Goal: Transaction & Acquisition: Purchase product/service

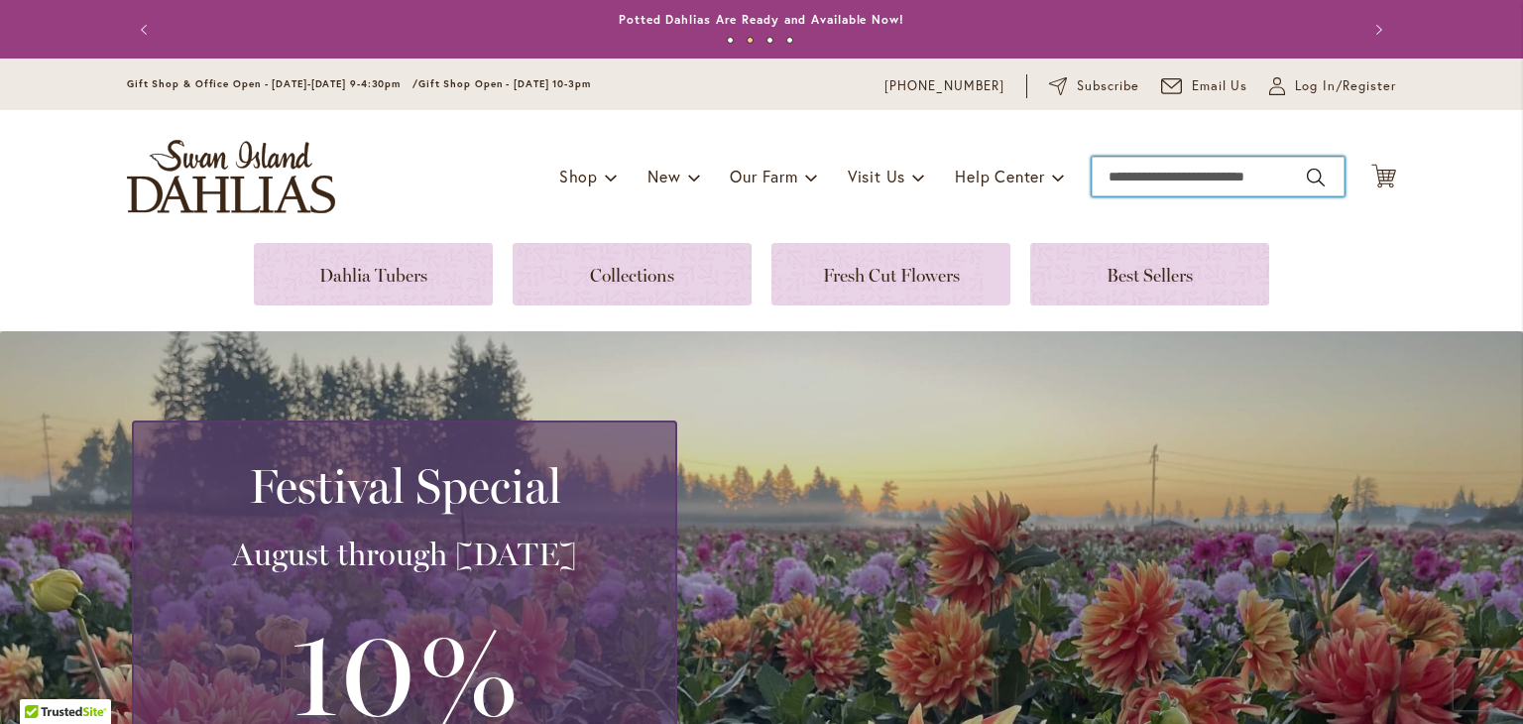
click at [1136, 179] on input "Search" at bounding box center [1218, 177] width 253 height 40
paste input "**********"
type input "**********"
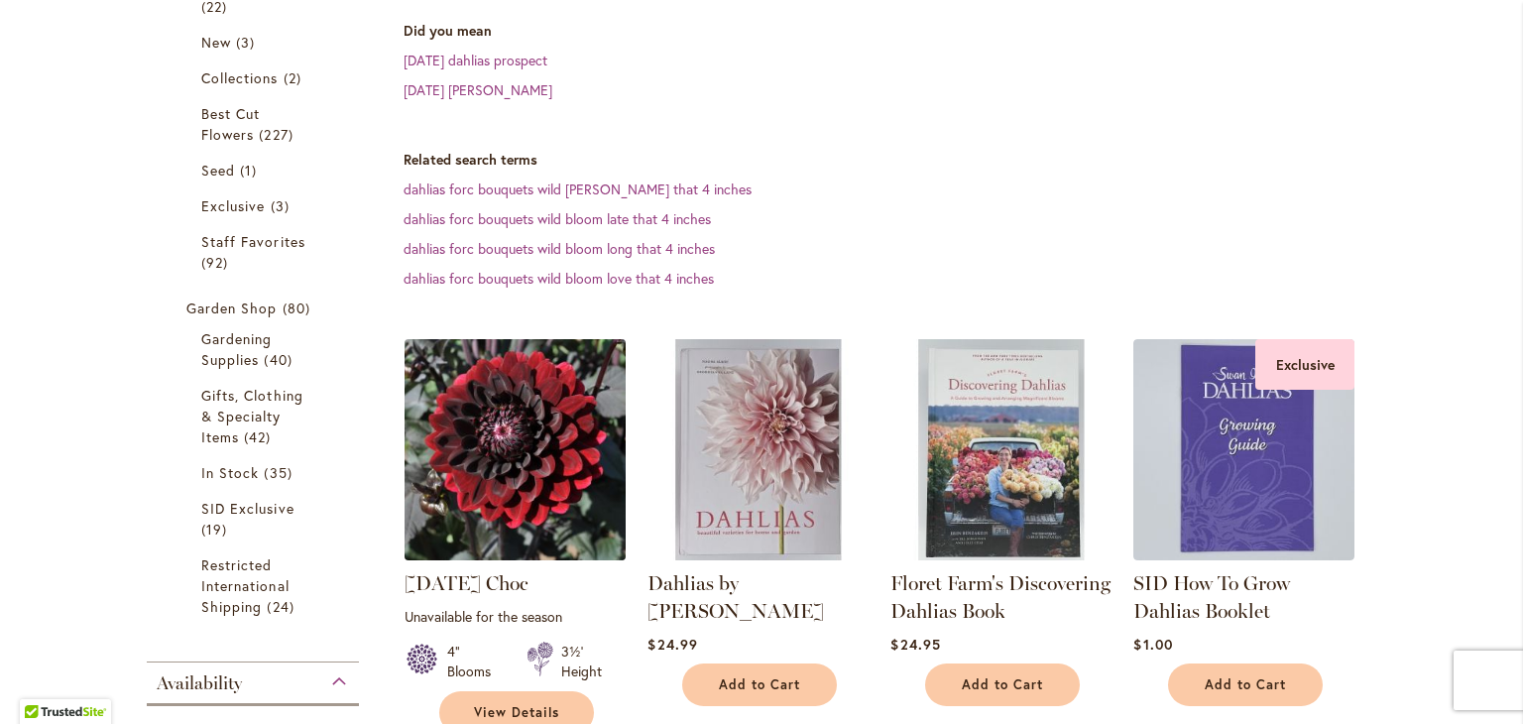
scroll to position [397, 0]
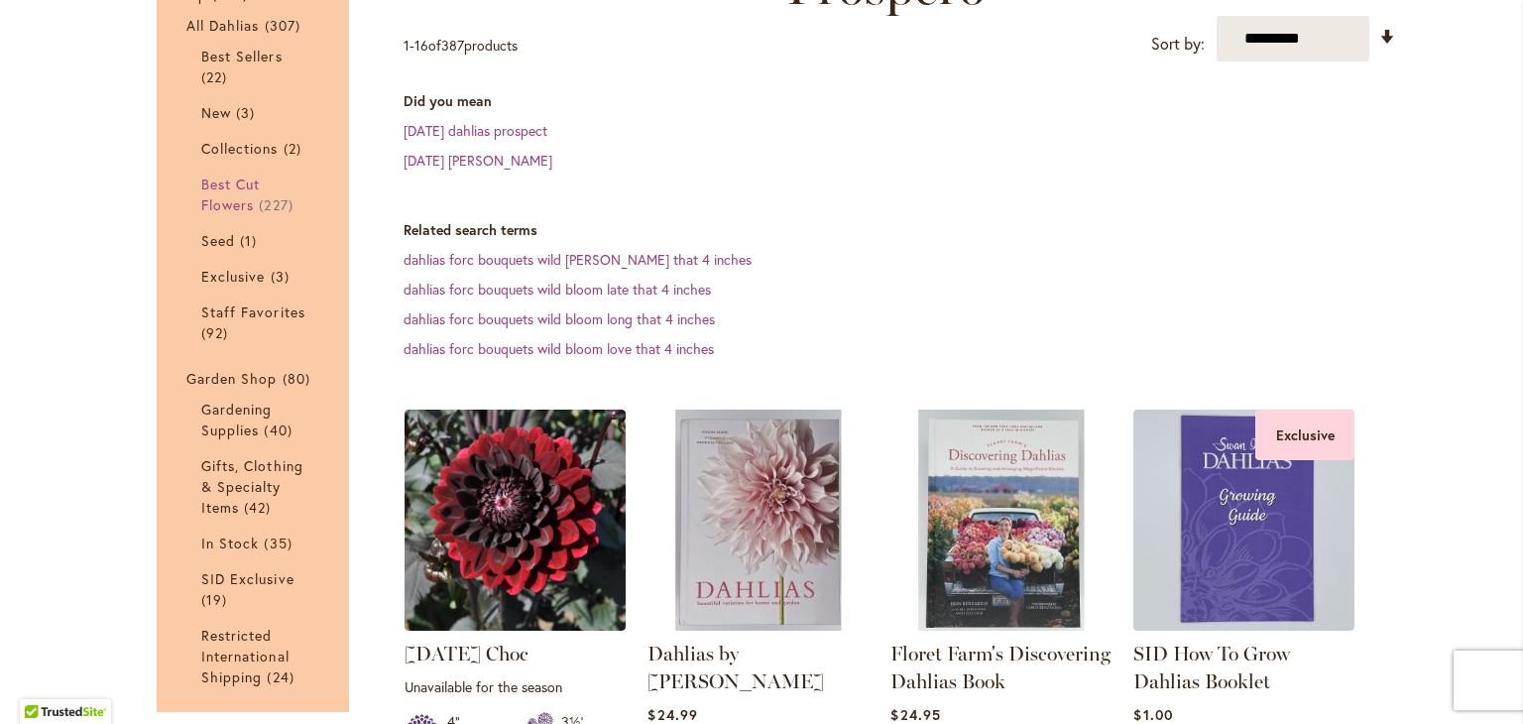
click at [236, 197] on span "Best Cut Flowers" at bounding box center [230, 195] width 59 height 40
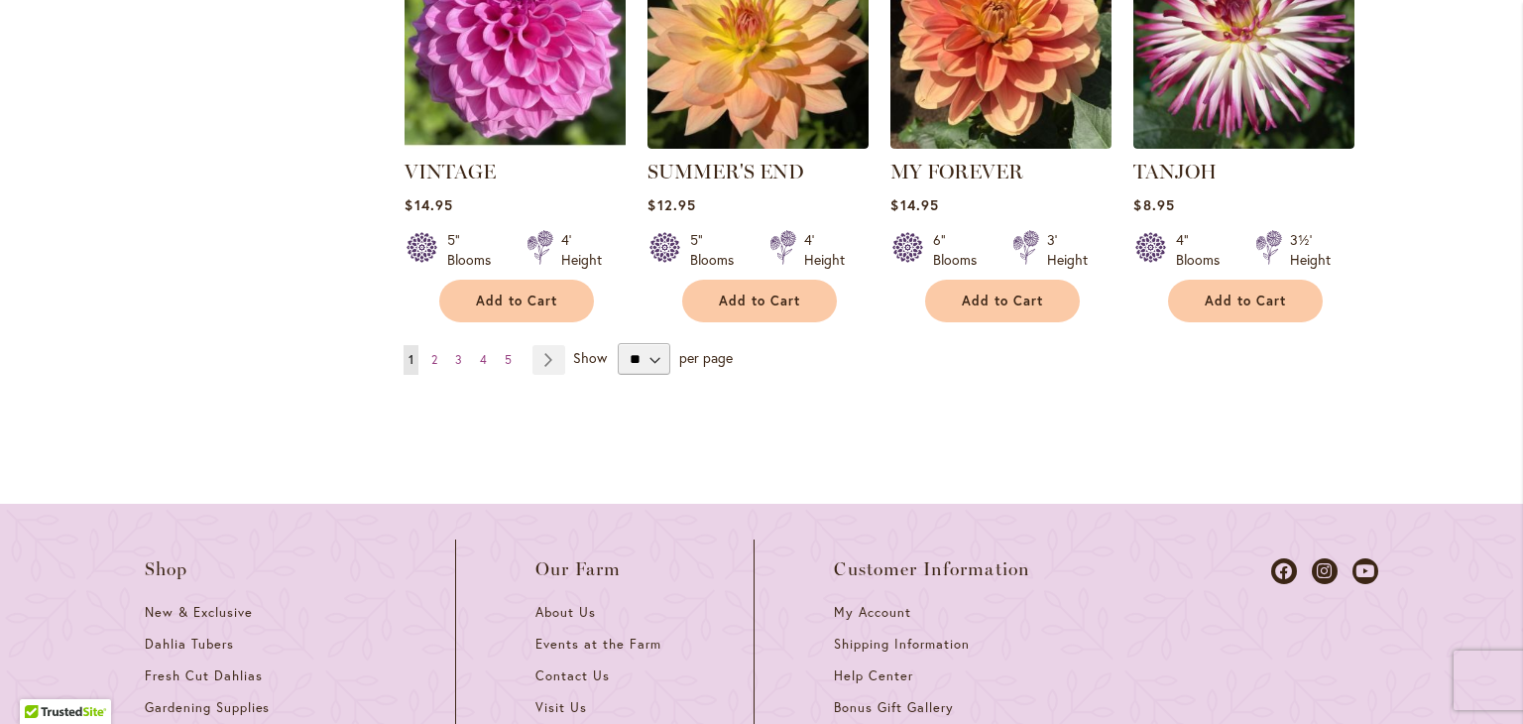
scroll to position [2281, 0]
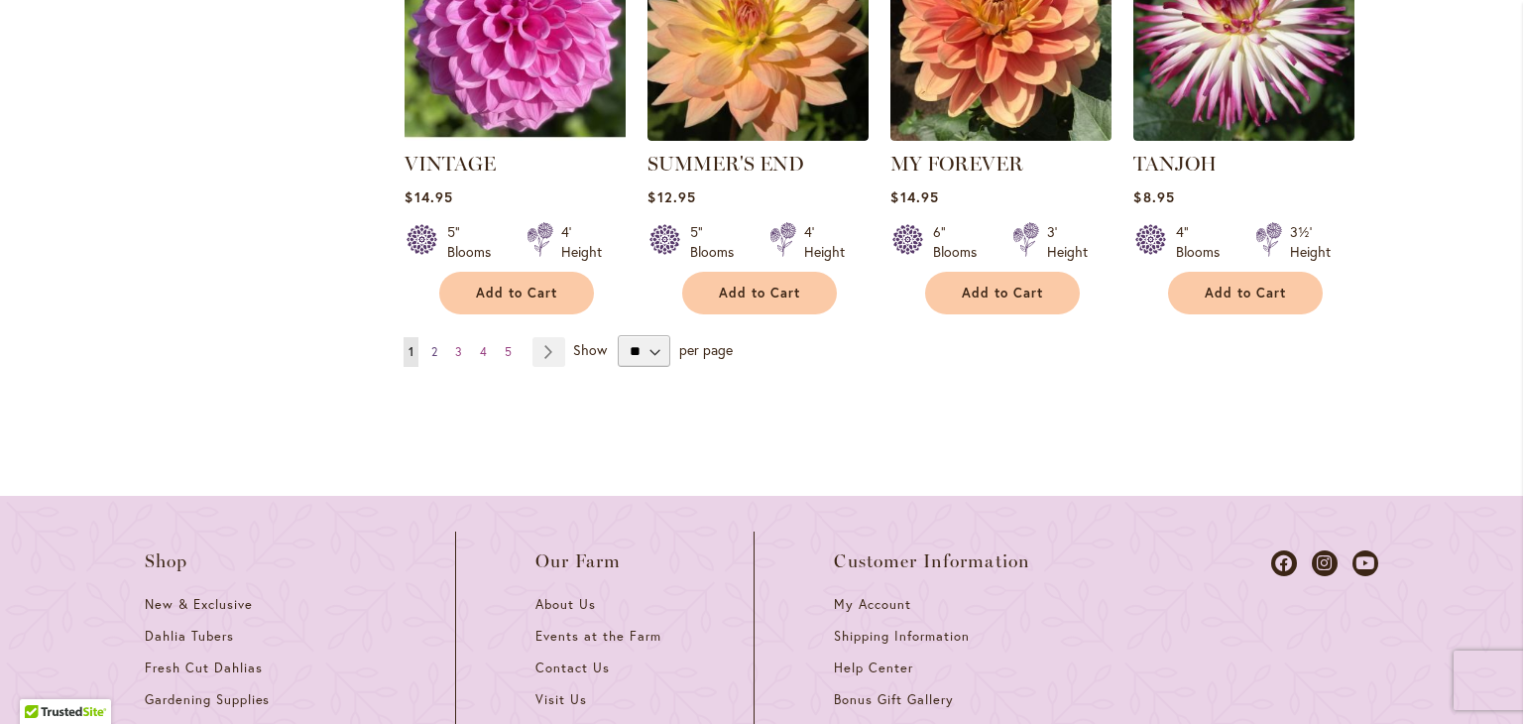
click at [431, 344] on span "2" at bounding box center [434, 351] width 6 height 15
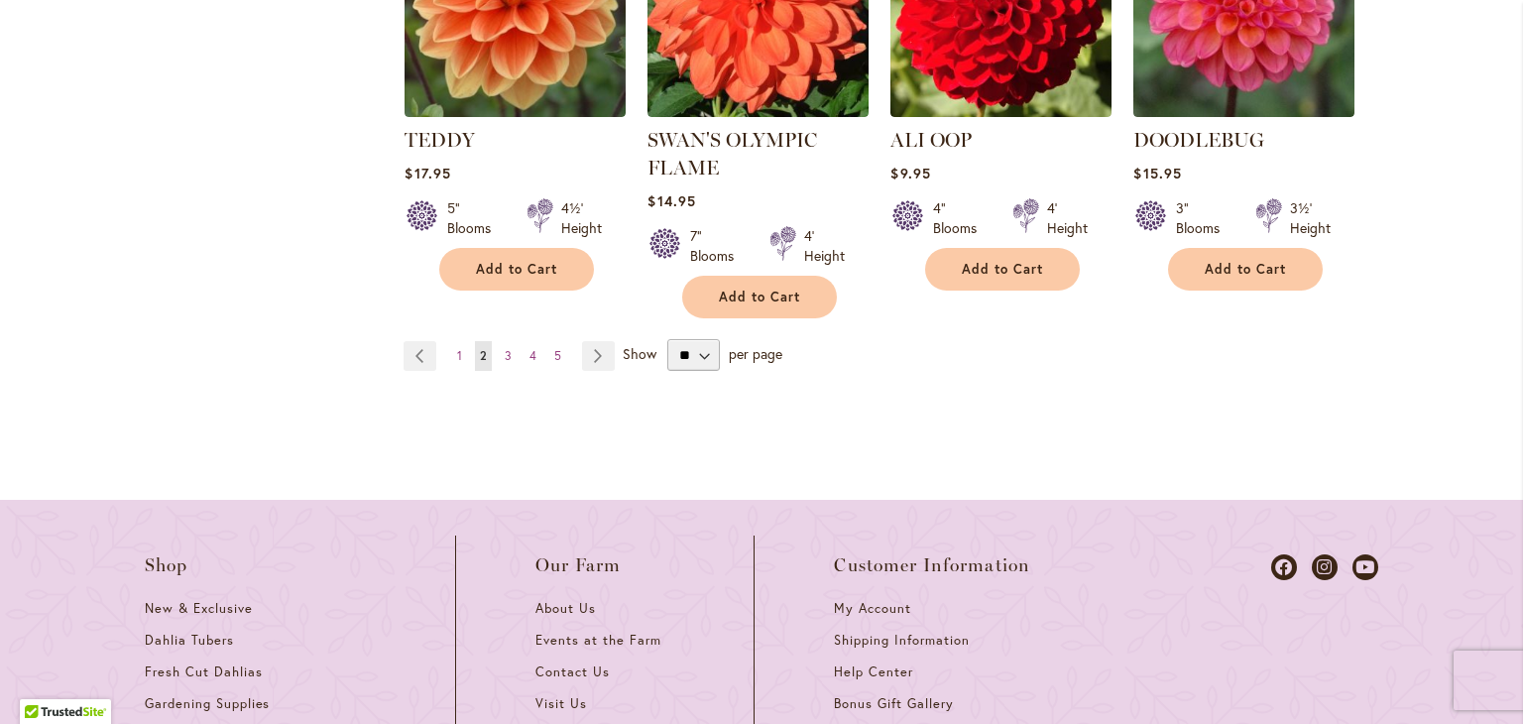
scroll to position [2281, 0]
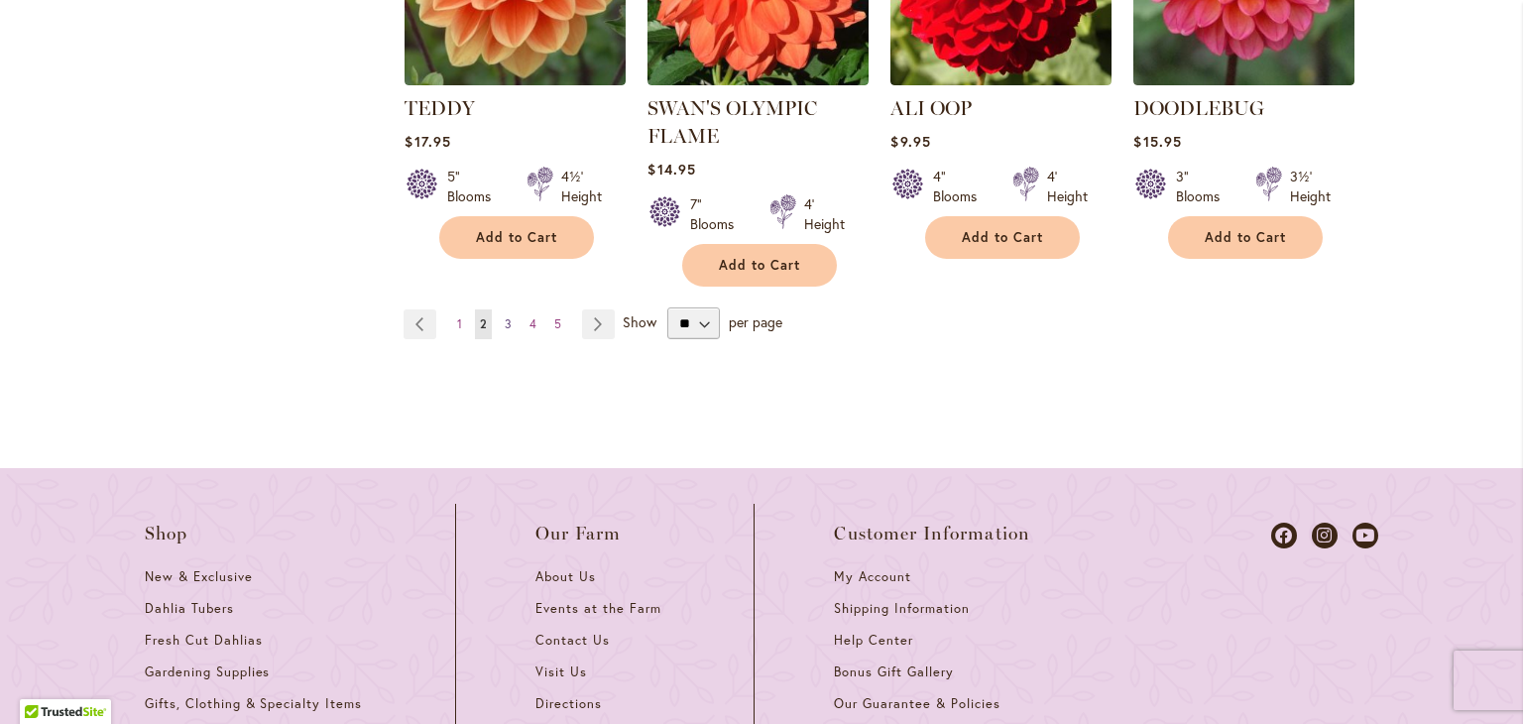
click at [505, 322] on span "3" at bounding box center [508, 323] width 7 height 15
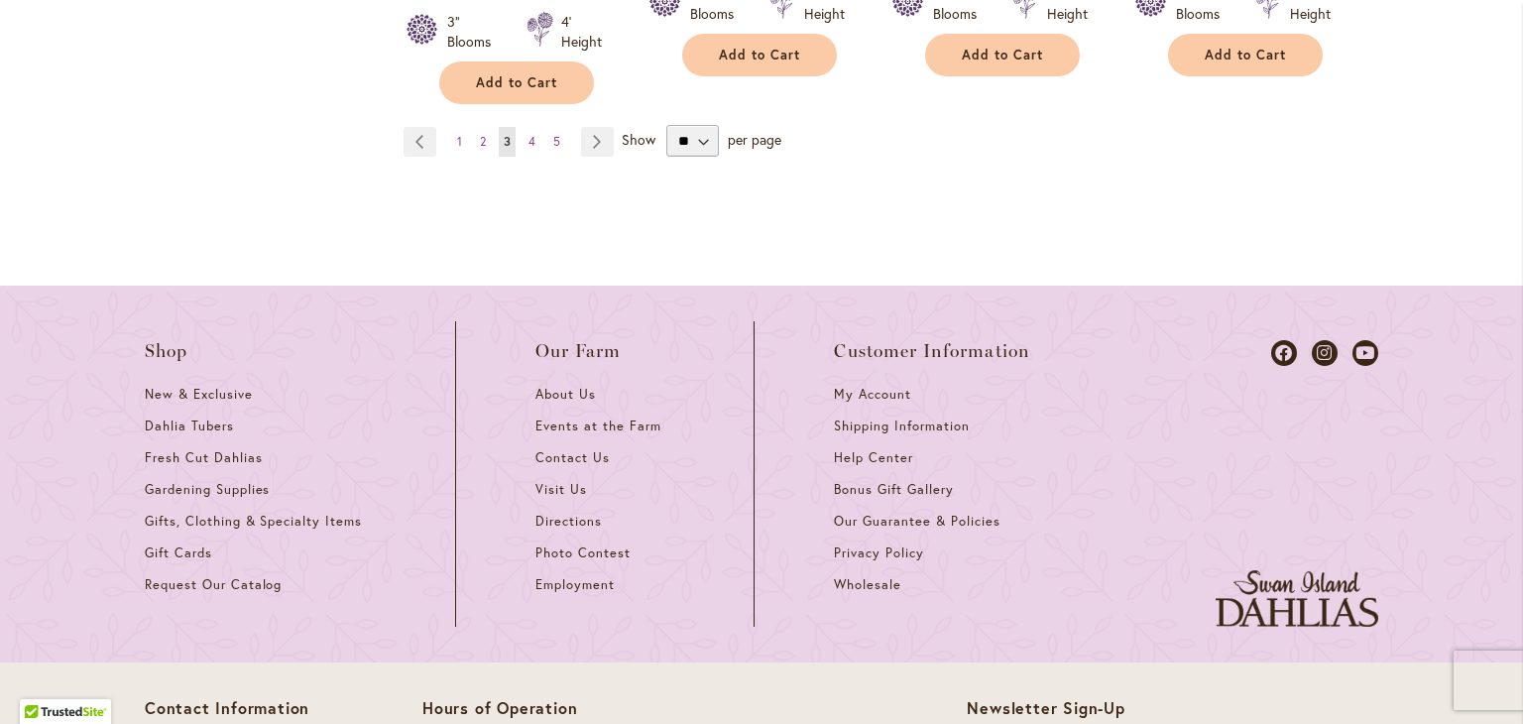
scroll to position [2479, 0]
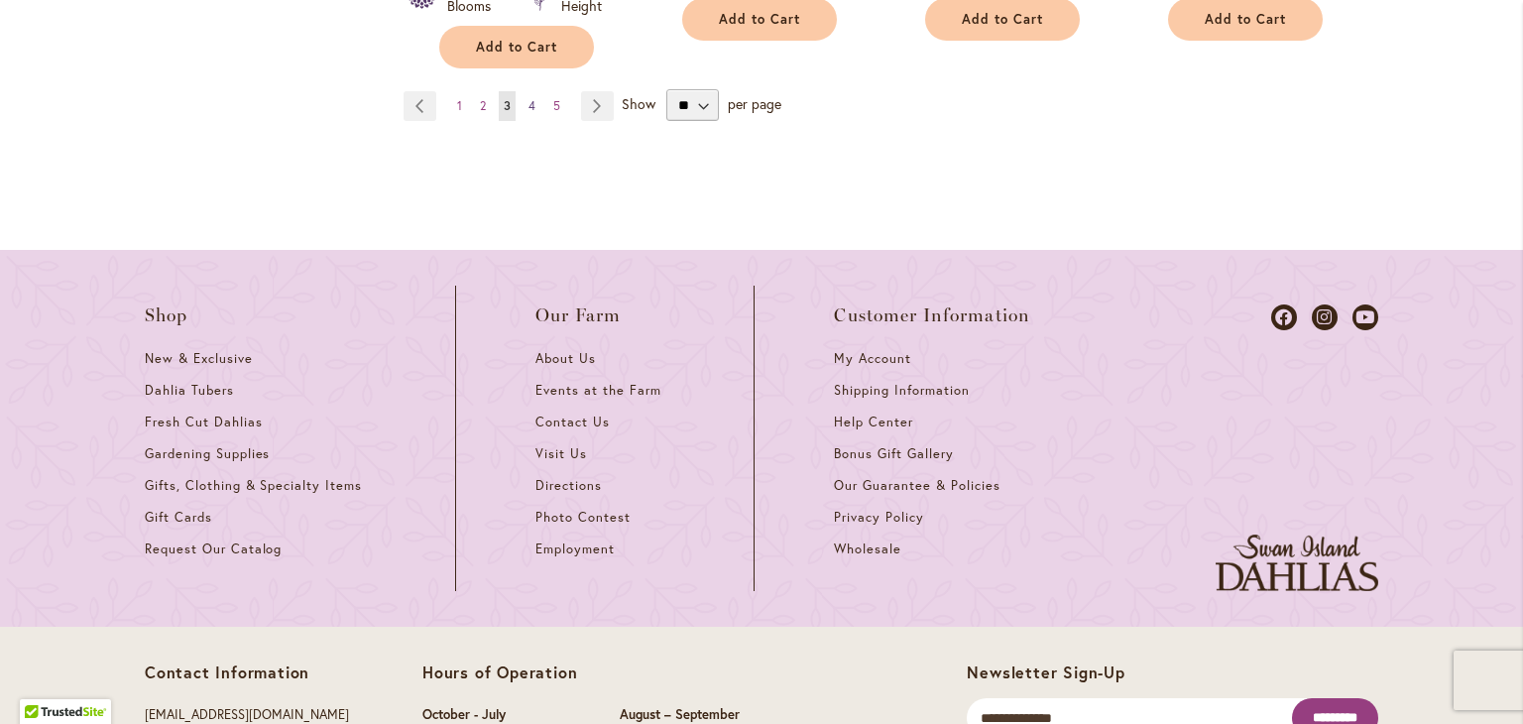
click at [529, 98] on span "4" at bounding box center [532, 105] width 7 height 15
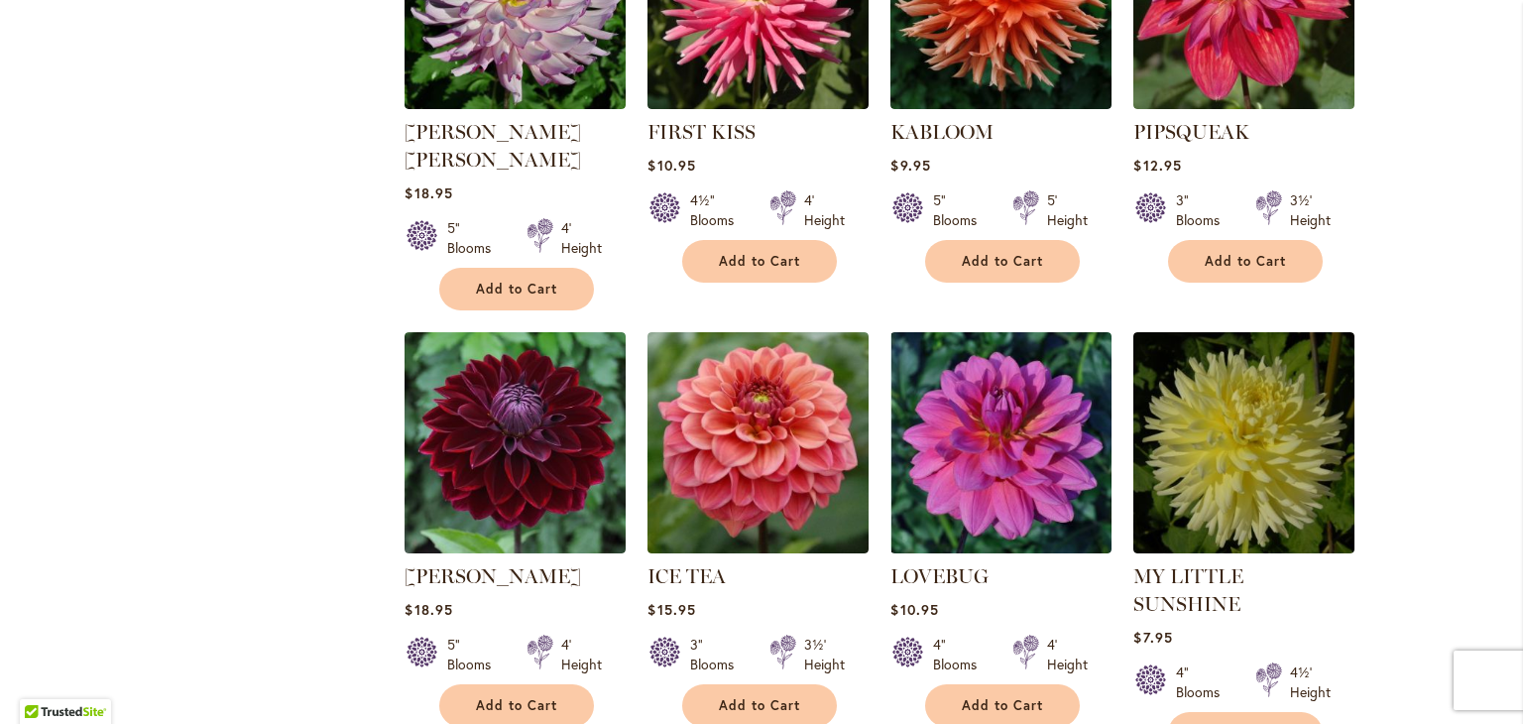
scroll to position [1487, 0]
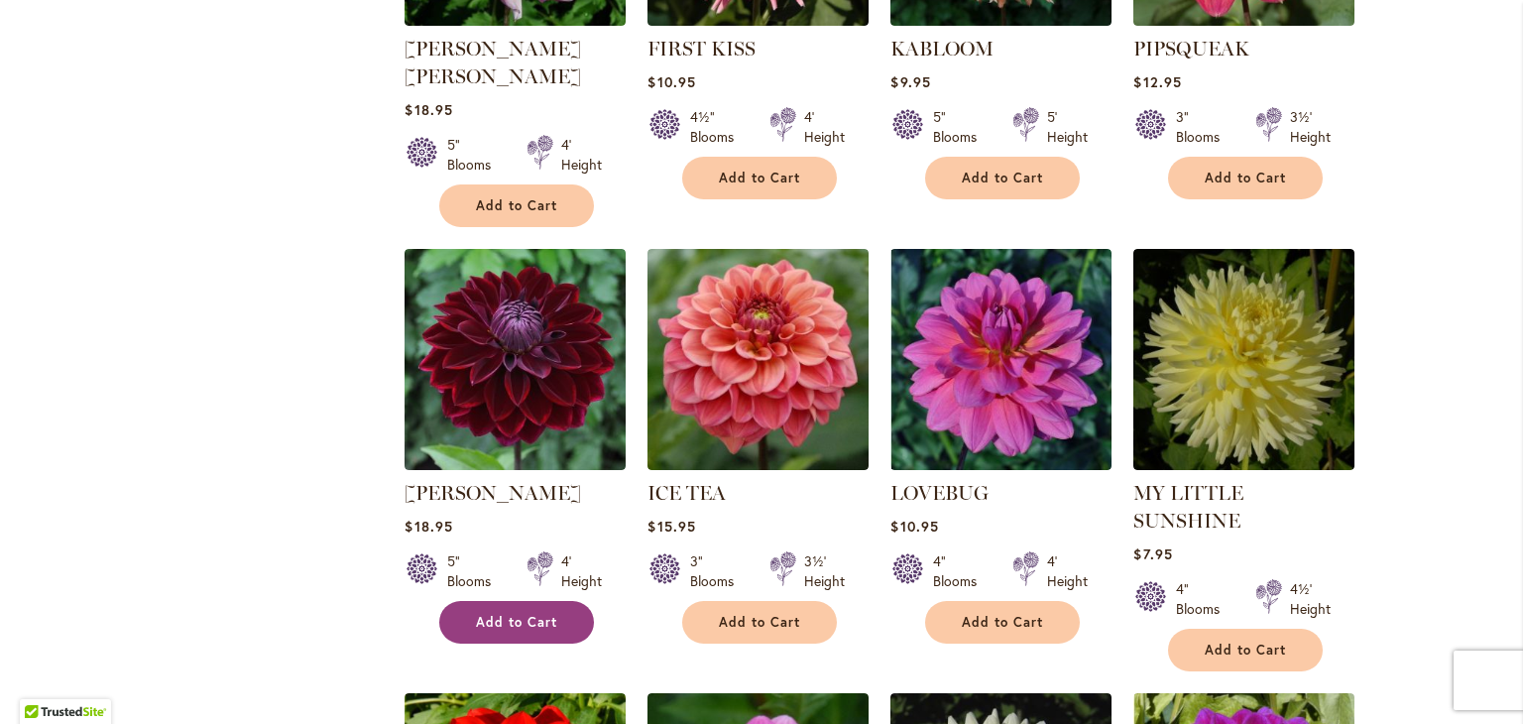
click at [503, 614] on span "Add to Cart" at bounding box center [516, 622] width 81 height 17
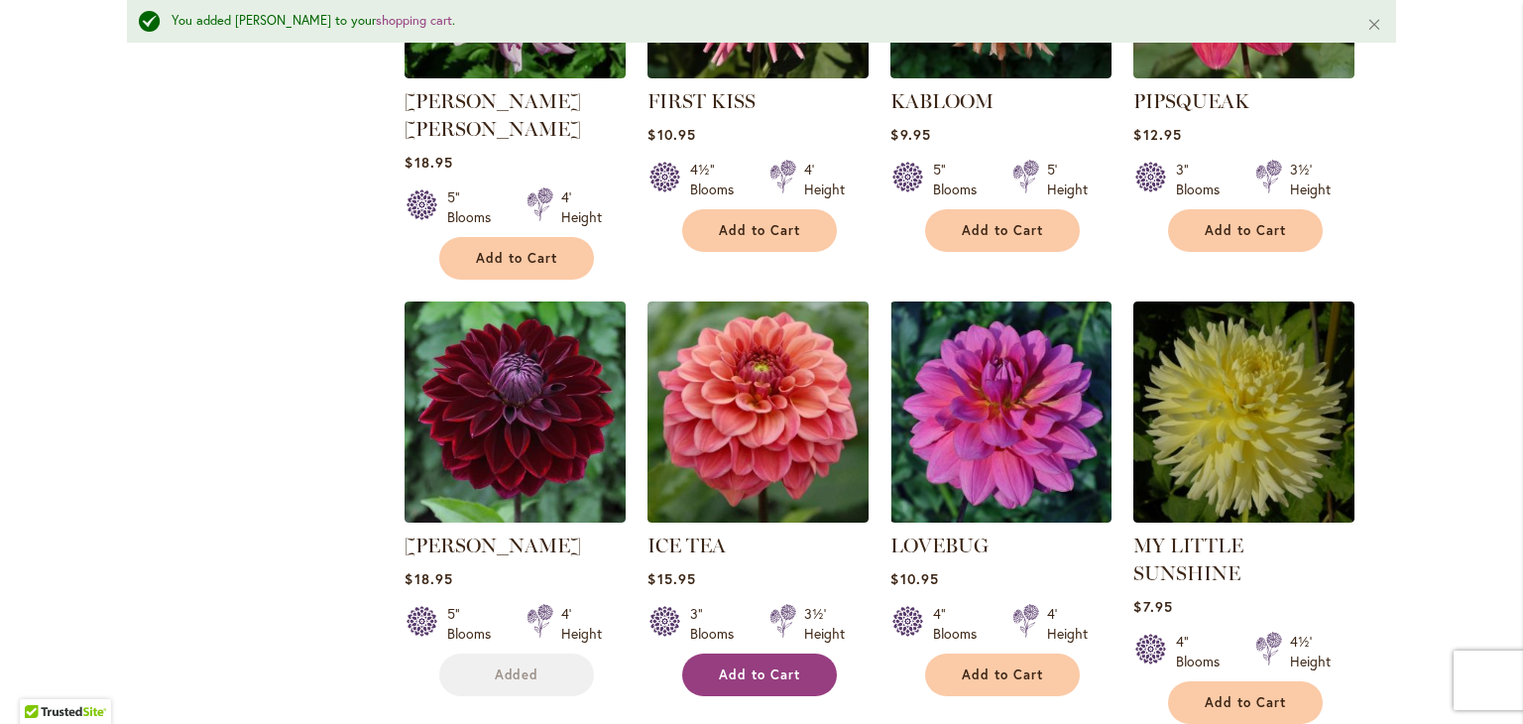
scroll to position [1539, 0]
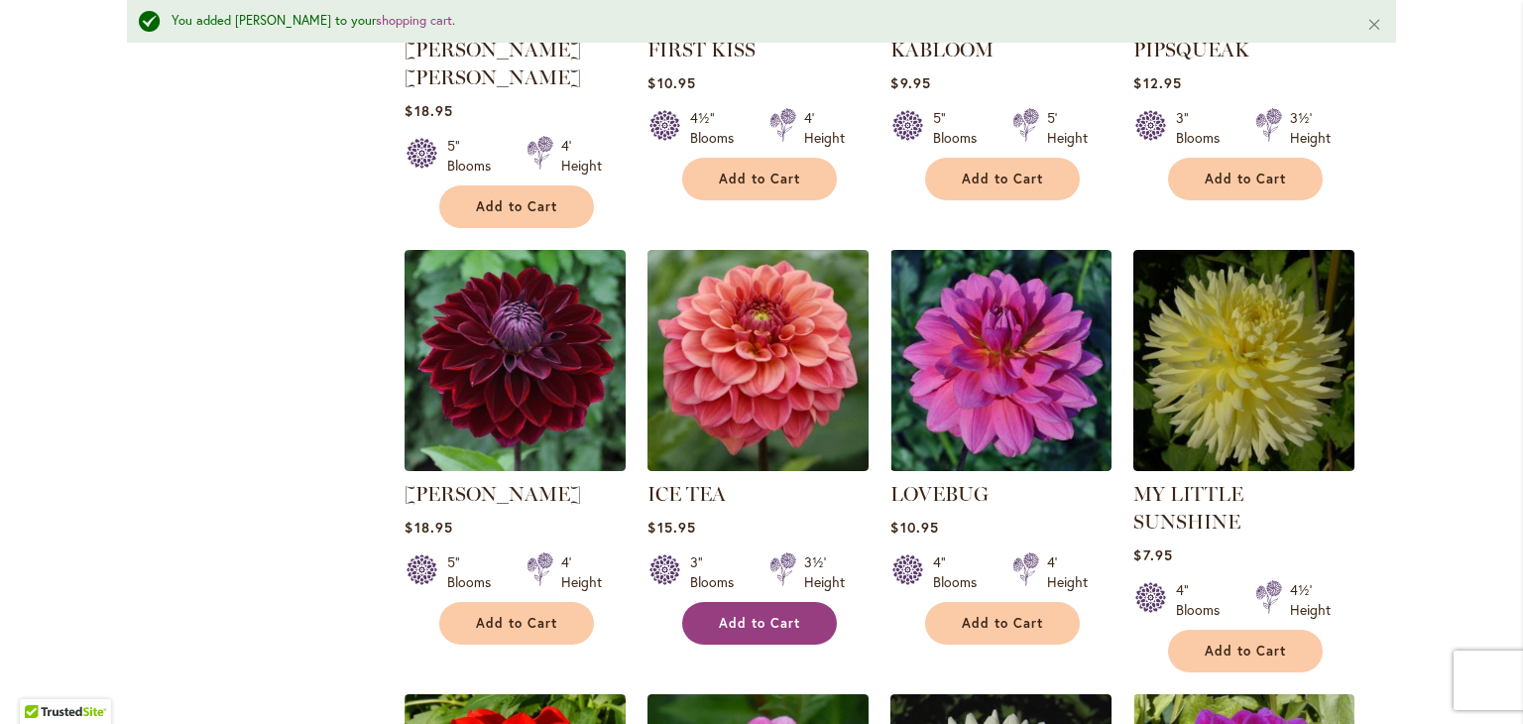
click at [752, 615] on span "Add to Cart" at bounding box center [759, 623] width 81 height 17
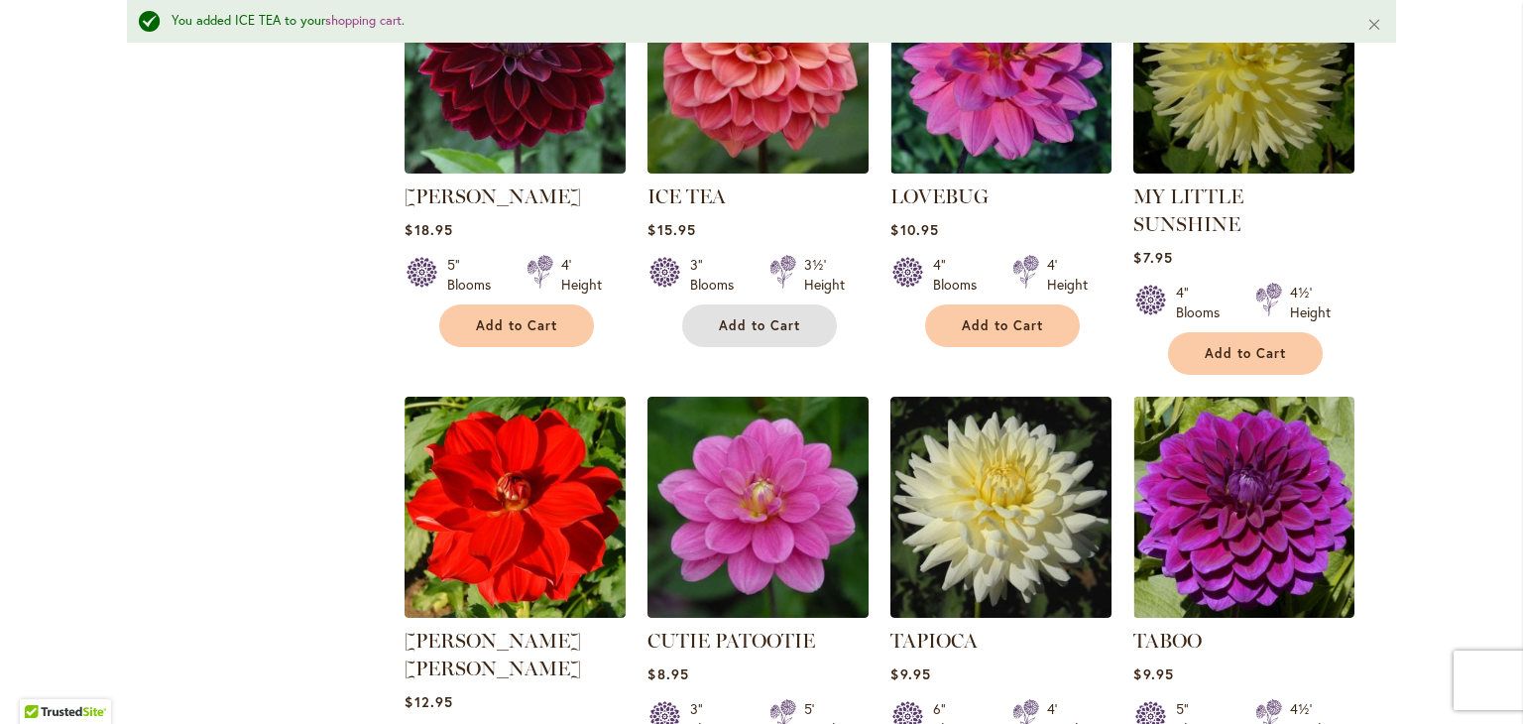
scroll to position [2035, 0]
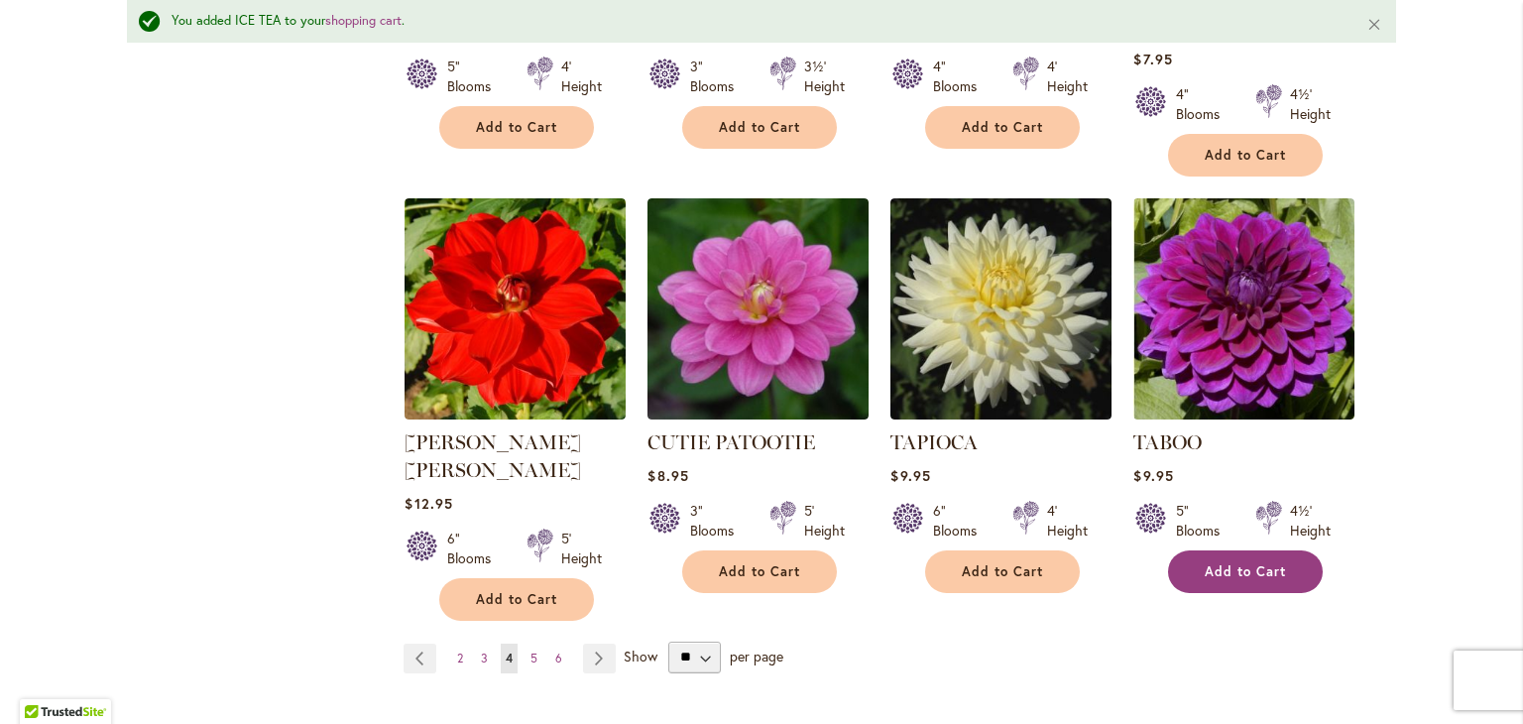
click at [1242, 563] on span "Add to Cart" at bounding box center [1245, 571] width 81 height 17
click at [531, 650] on span "5" at bounding box center [534, 657] width 7 height 15
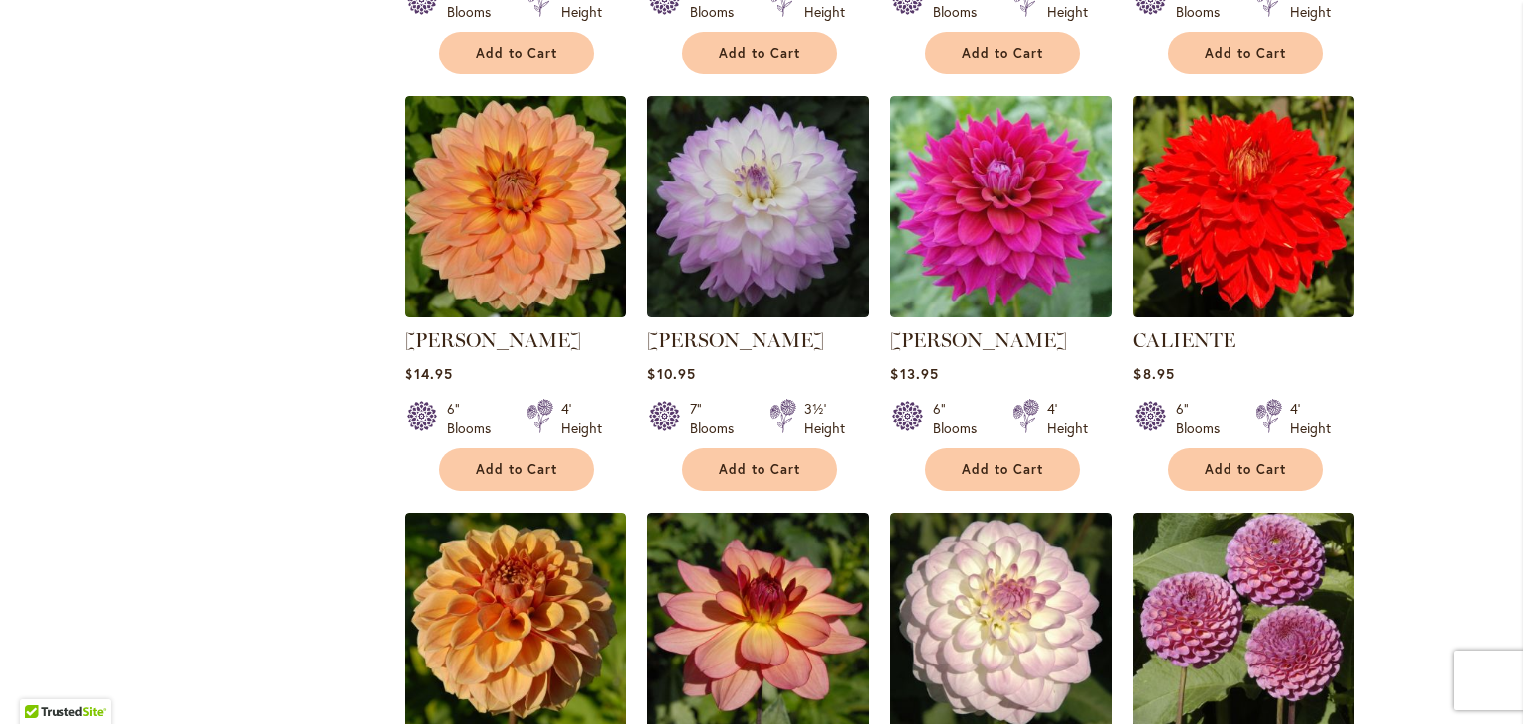
scroll to position [1190, 0]
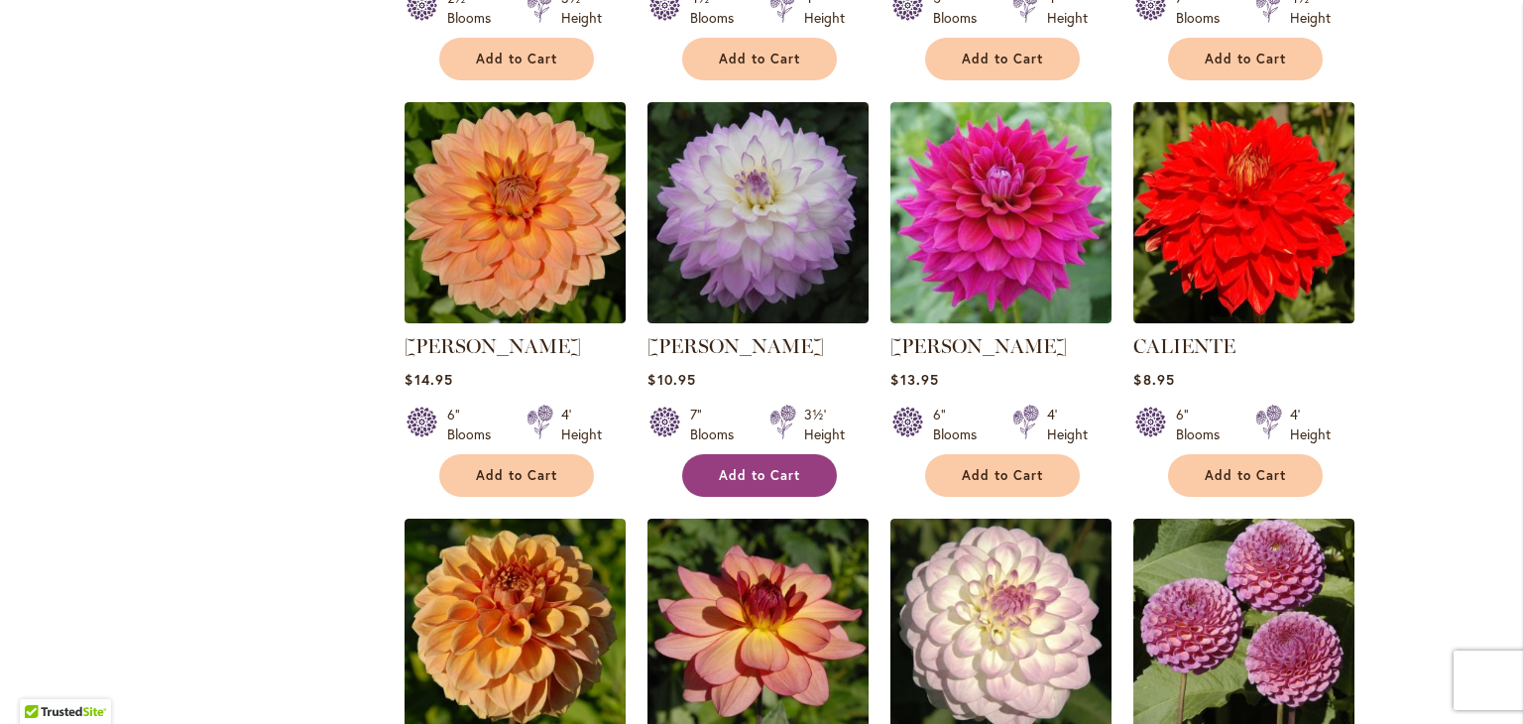
click at [769, 482] on button "Add to Cart" at bounding box center [759, 475] width 155 height 43
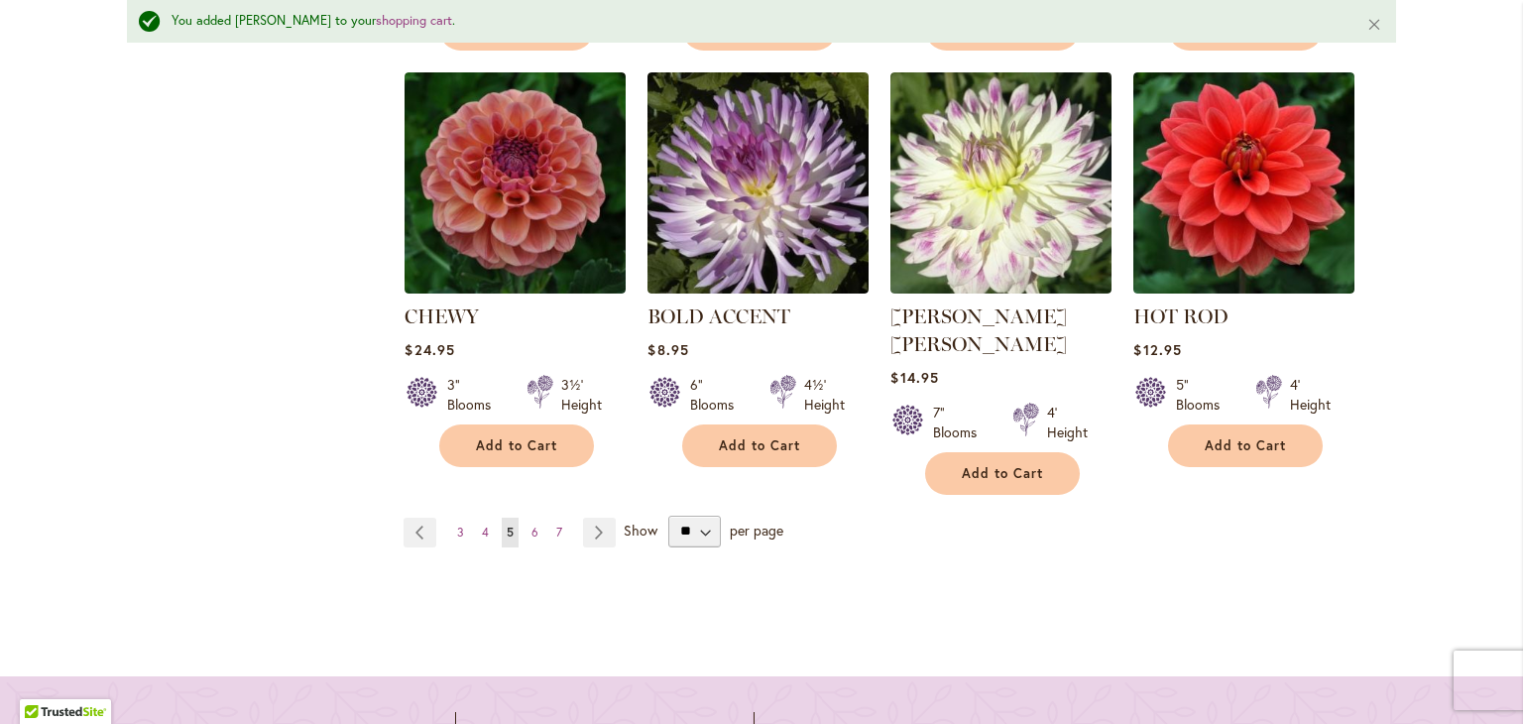
scroll to position [2134, 0]
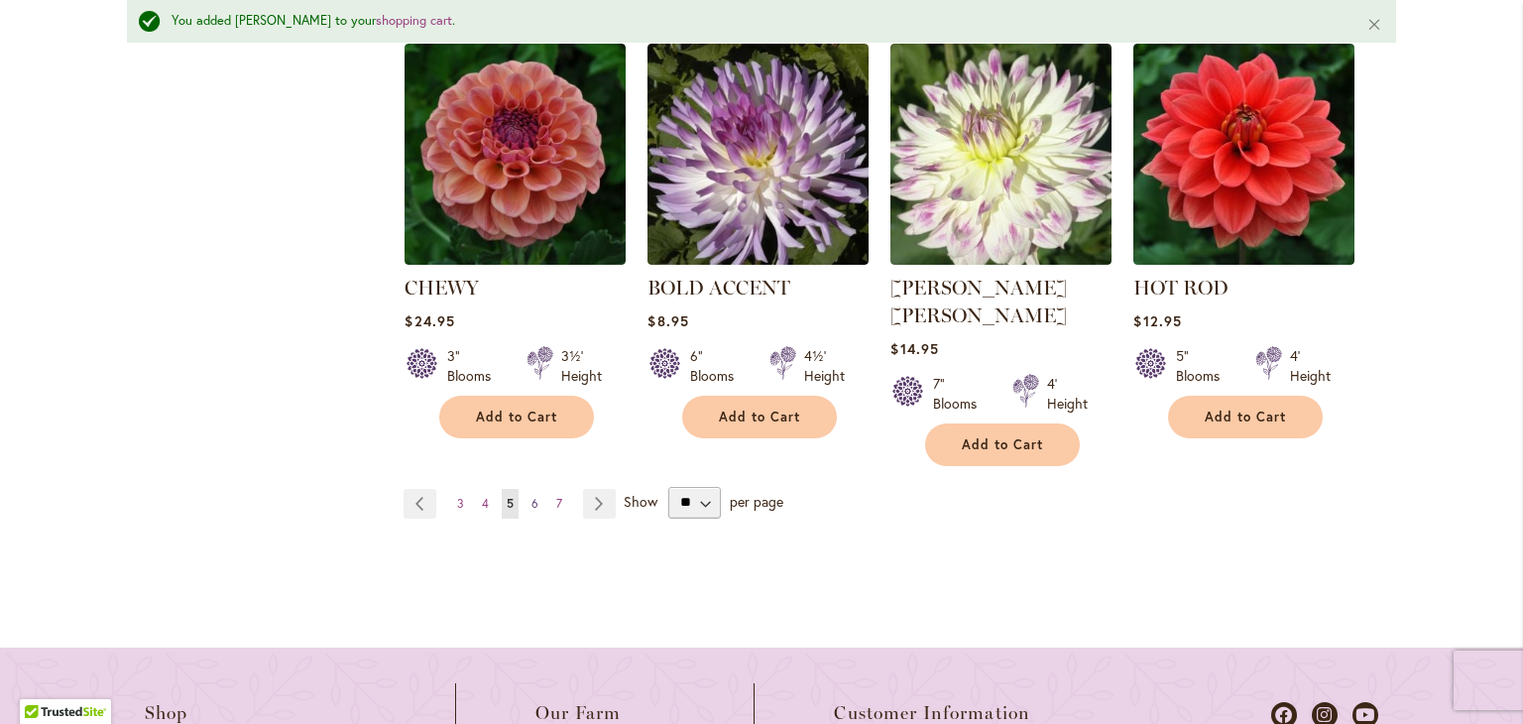
click at [531, 496] on span "6" at bounding box center [534, 503] width 7 height 15
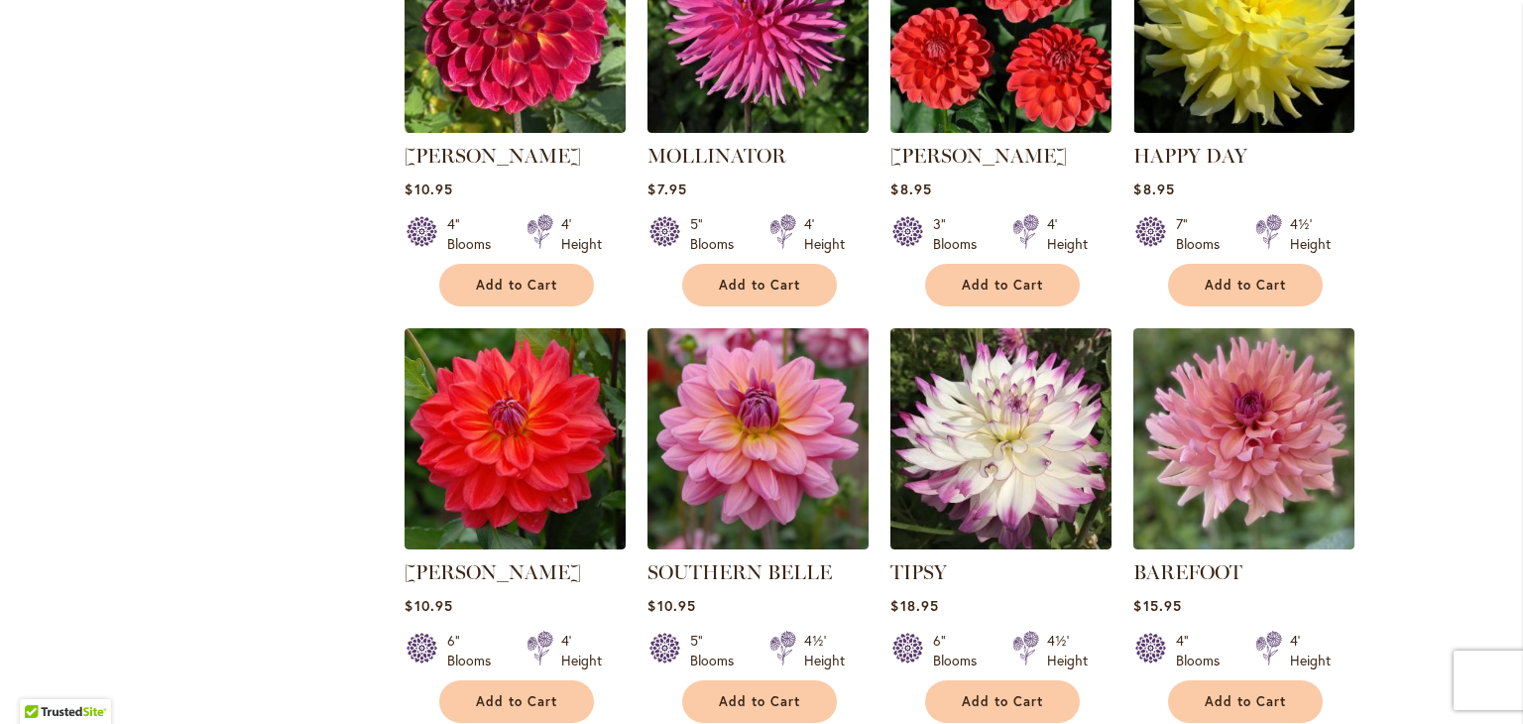
scroll to position [1884, 0]
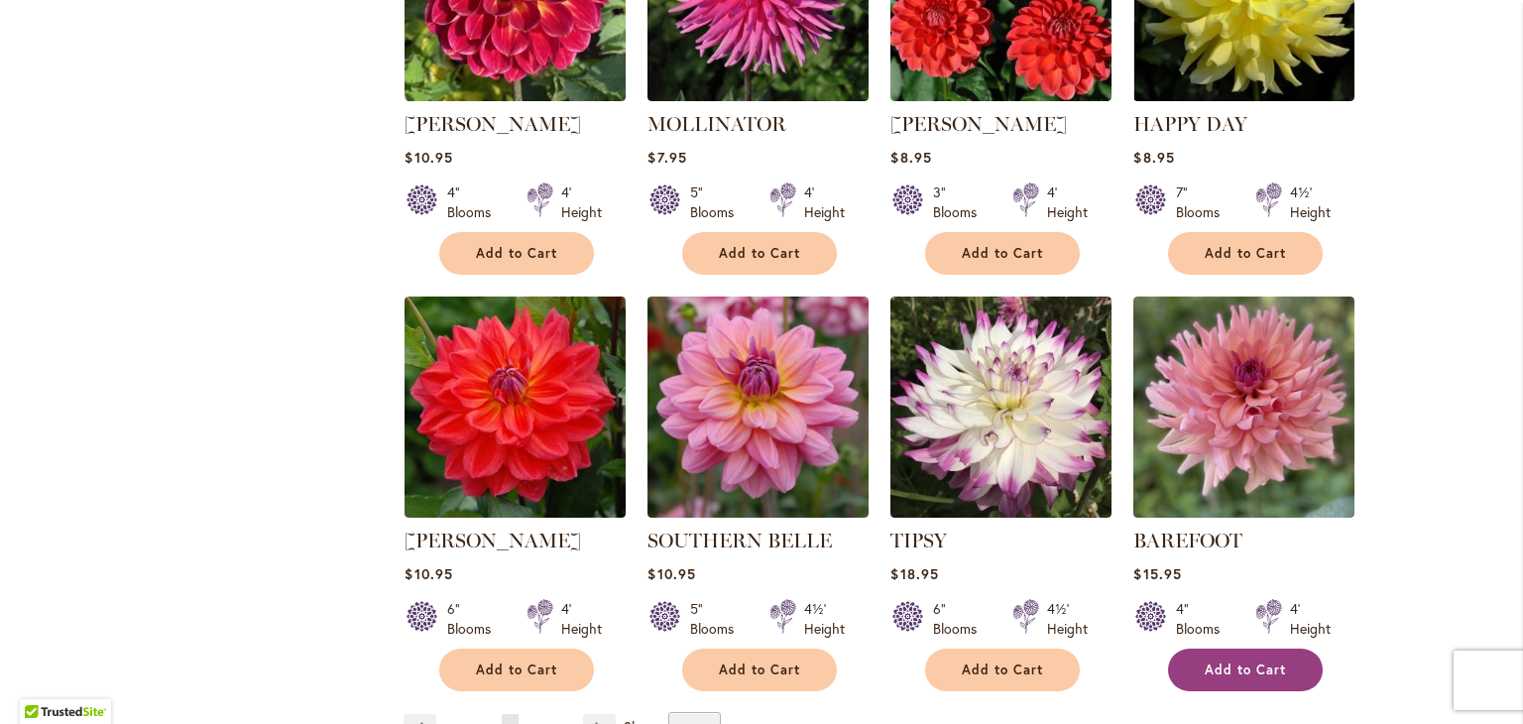
click at [1252, 661] on span "Add to Cart" at bounding box center [1245, 669] width 81 height 17
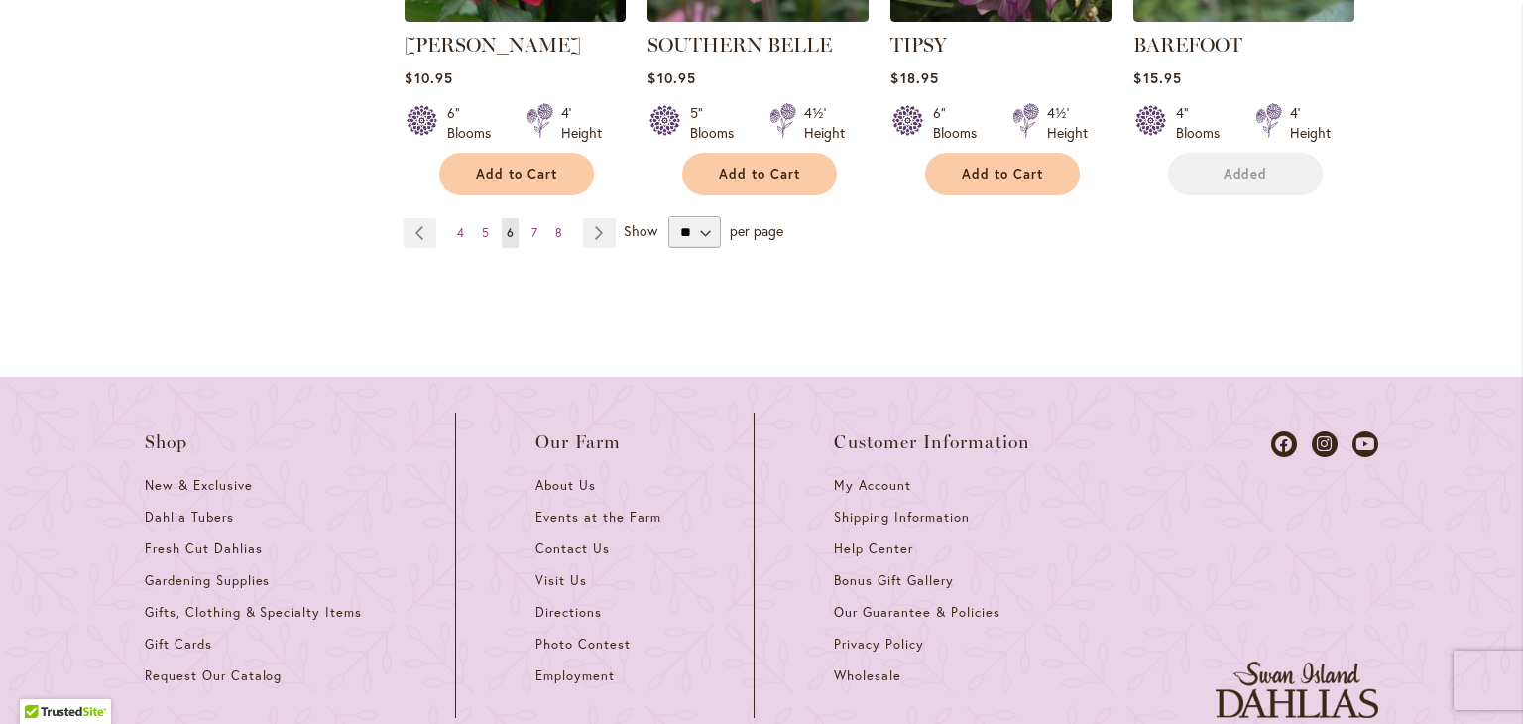
scroll to position [2431, 0]
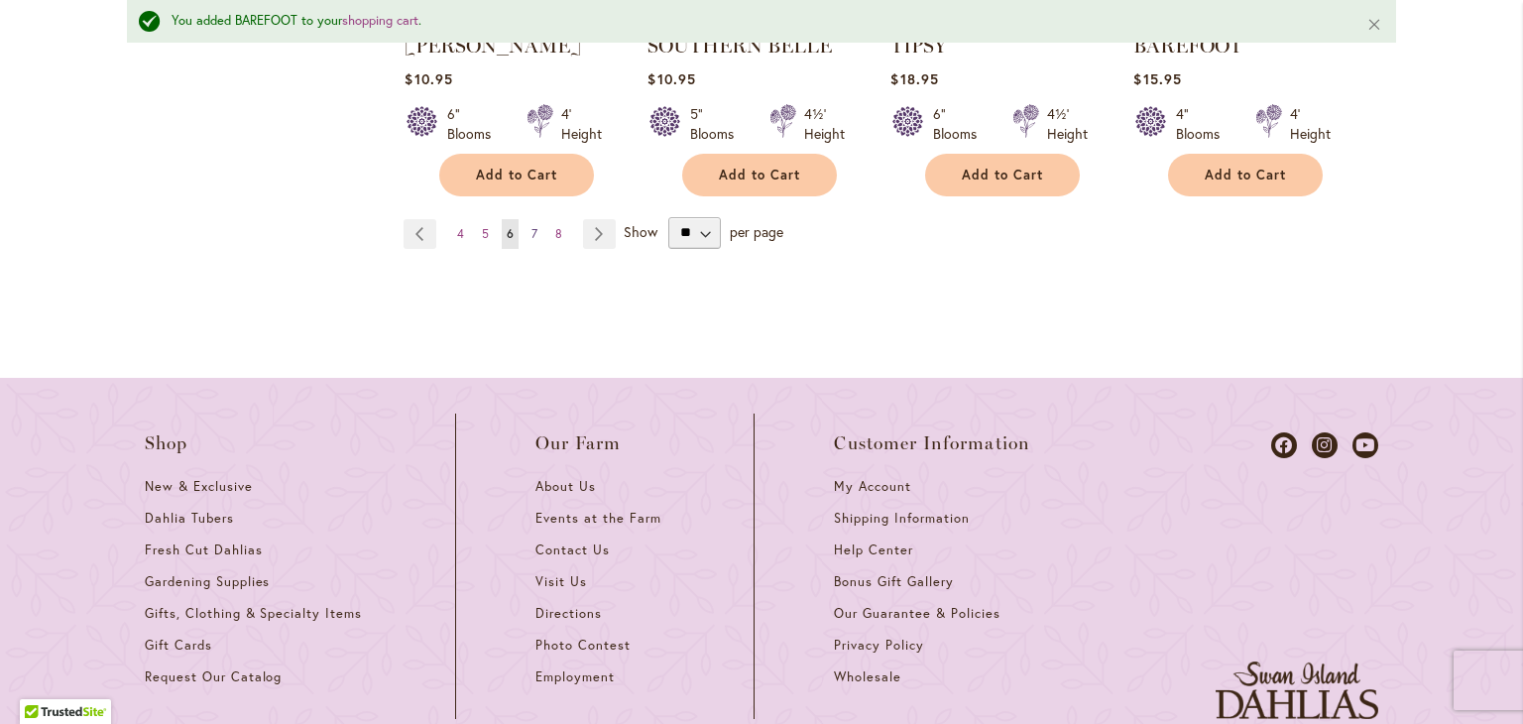
click at [531, 226] on span "7" at bounding box center [534, 233] width 6 height 15
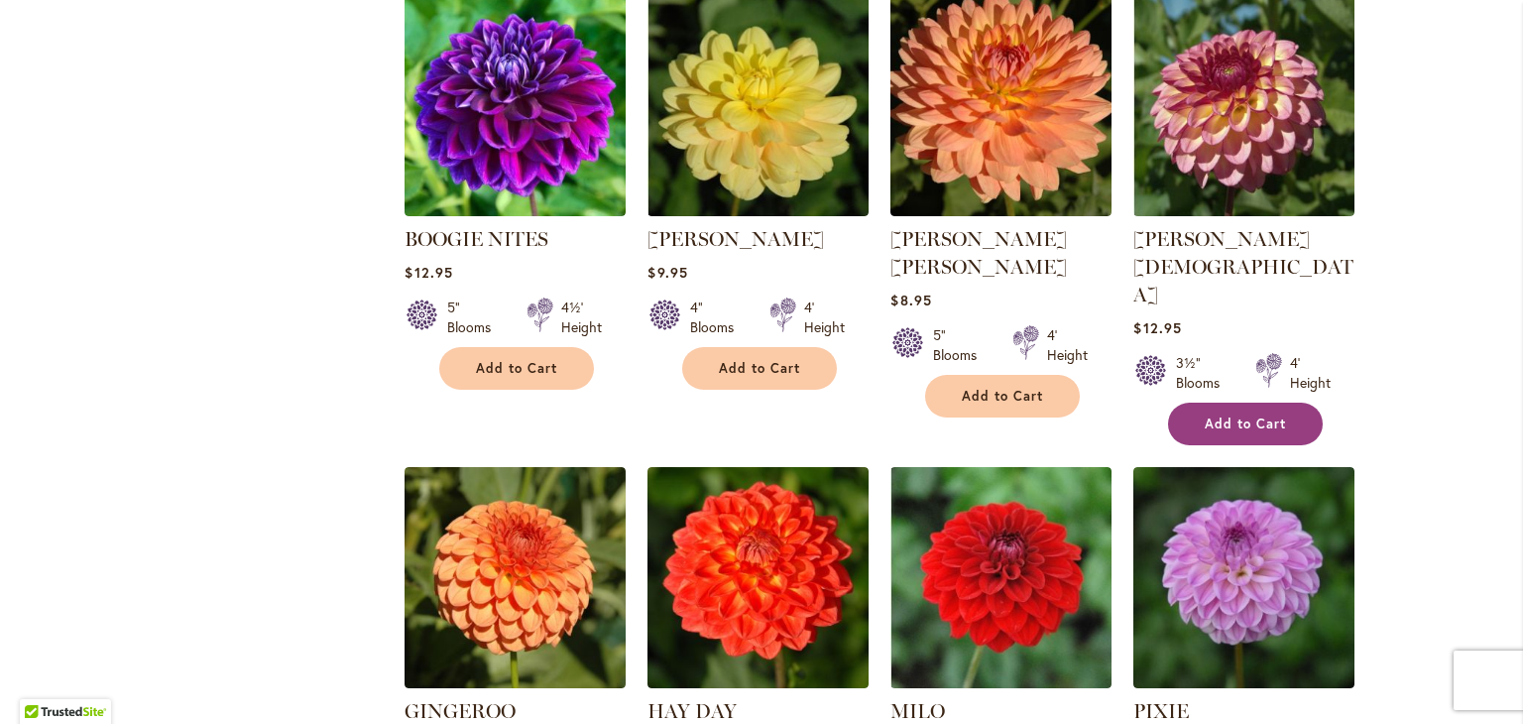
scroll to position [1289, 0]
